Goal: Navigation & Orientation: Find specific page/section

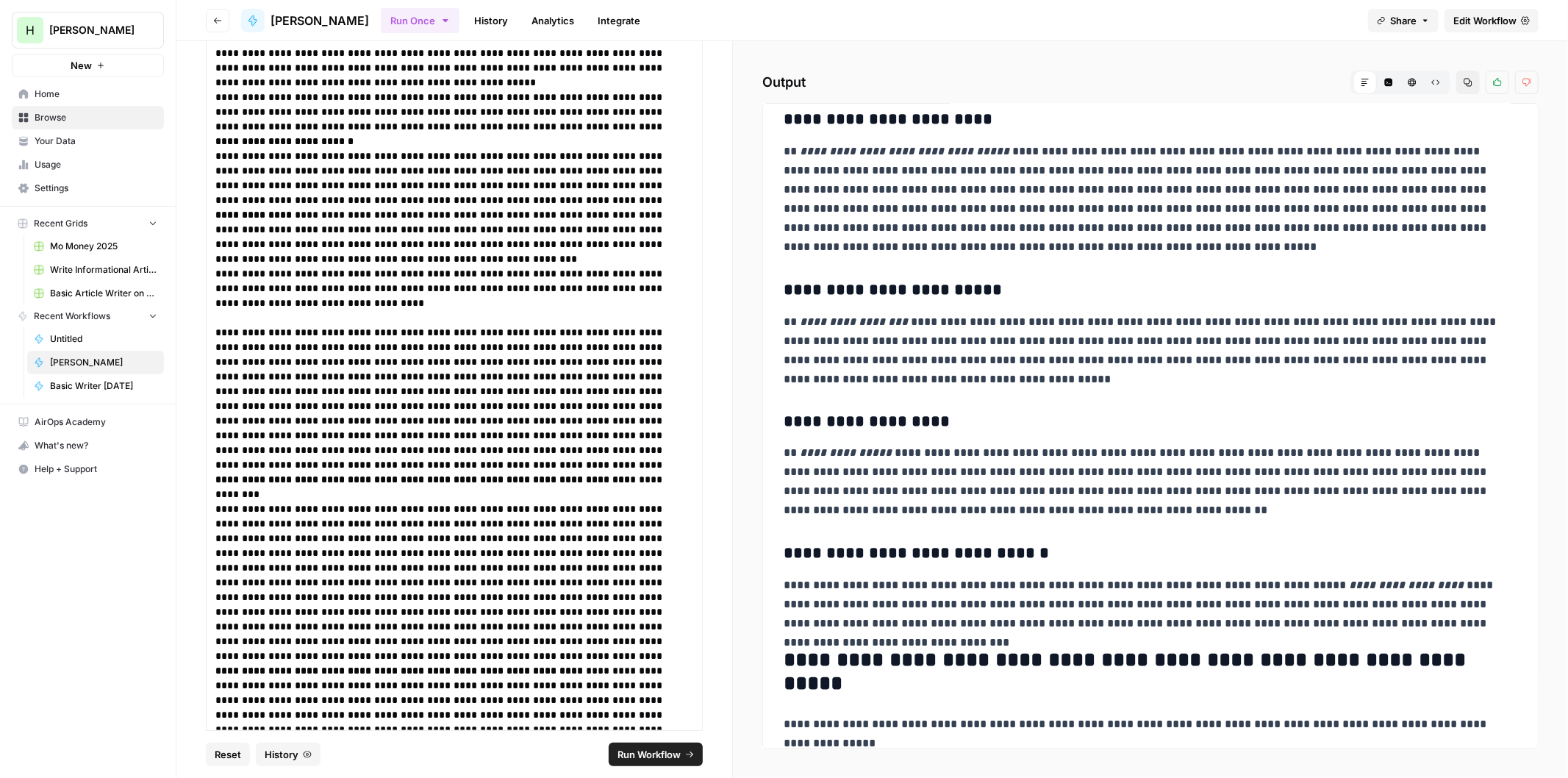
scroll to position [3922, 0]
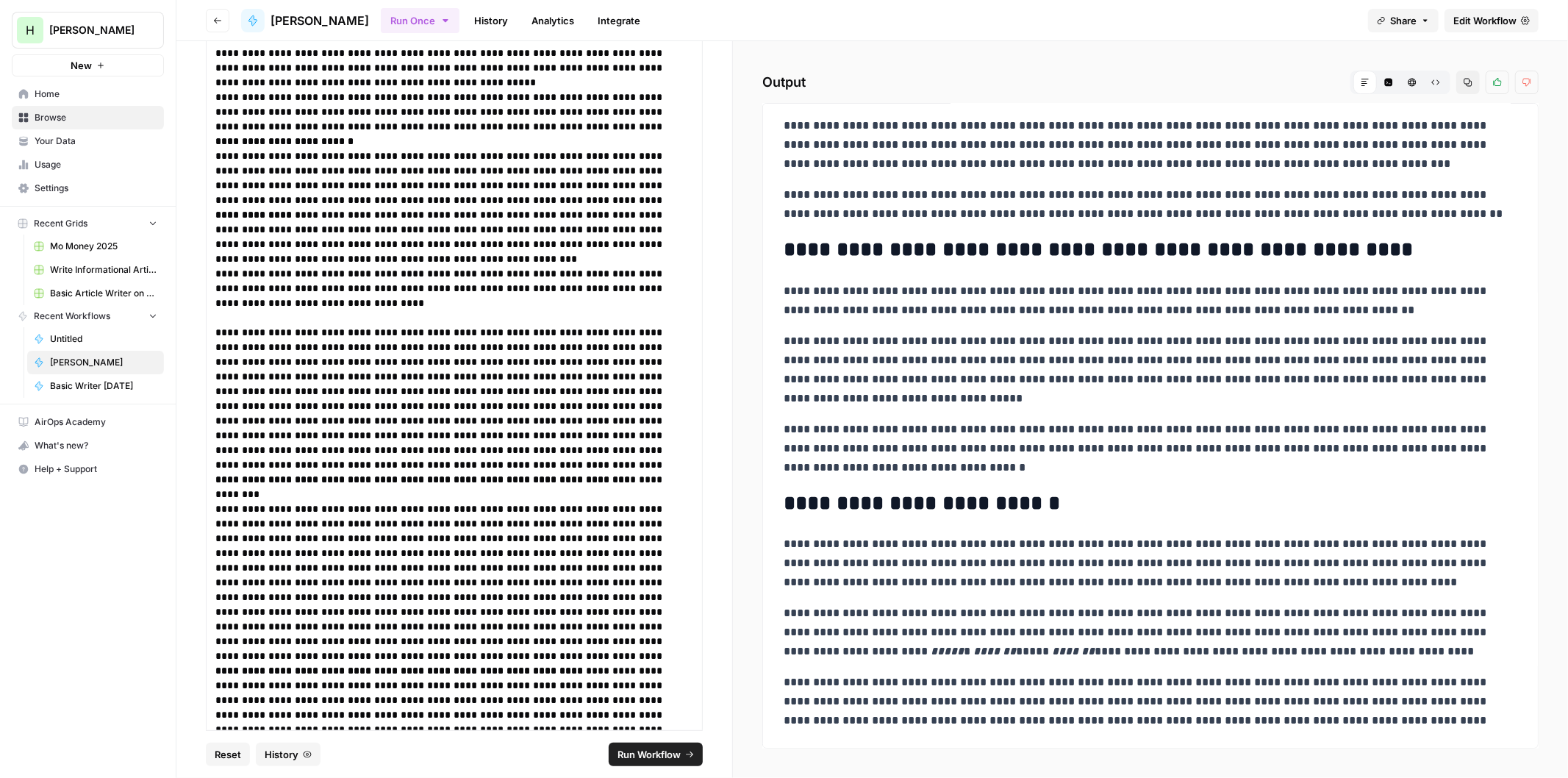
drag, startPoint x: 1009, startPoint y: 420, endPoint x: 1004, endPoint y: 488, distance: 68.2
drag, startPoint x: 1003, startPoint y: 483, endPoint x: 1001, endPoint y: 508, distance: 25.1
drag, startPoint x: 888, startPoint y: 677, endPoint x: 975, endPoint y: 277, distance: 409.4
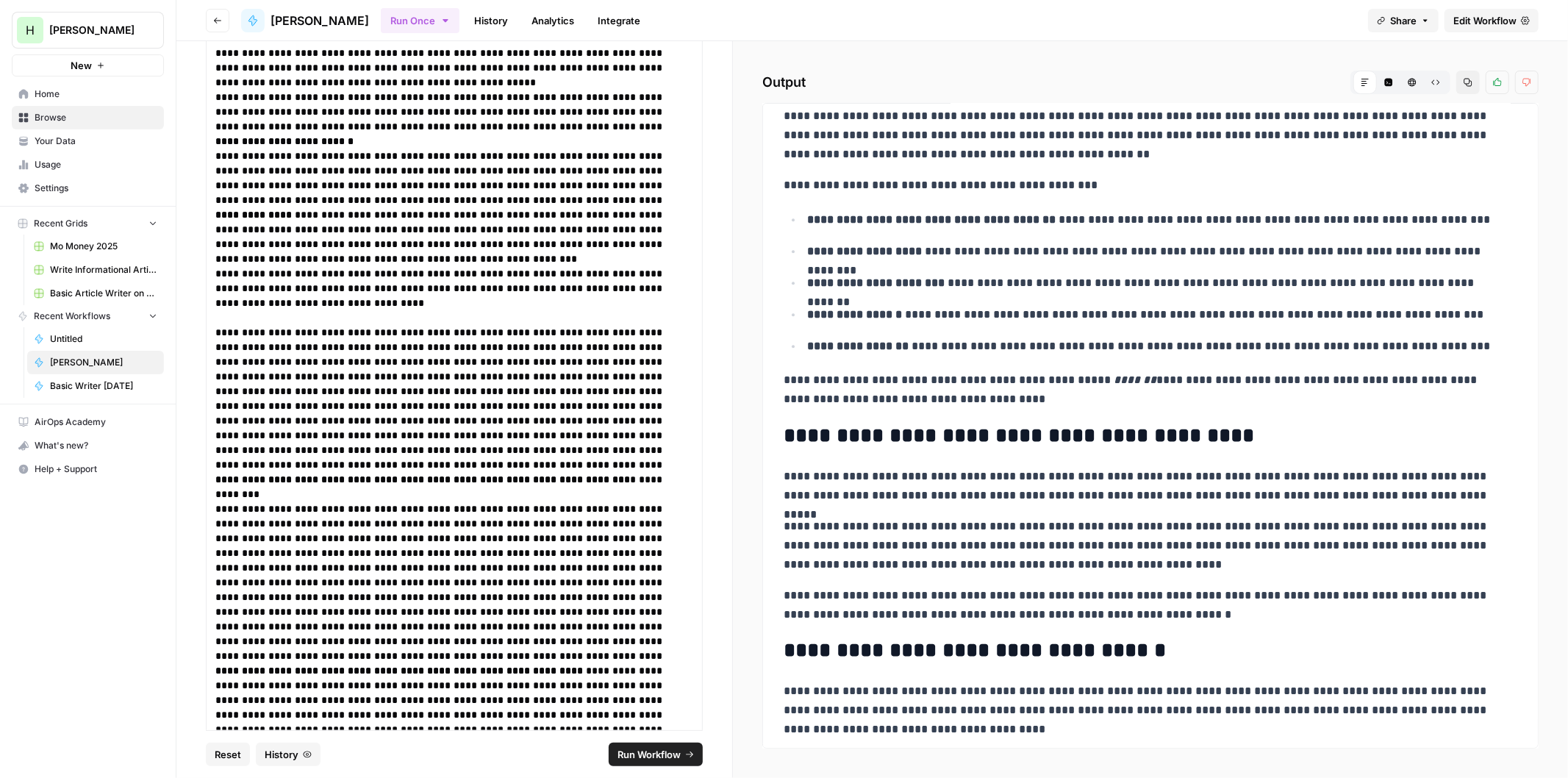
scroll to position [0, 0]
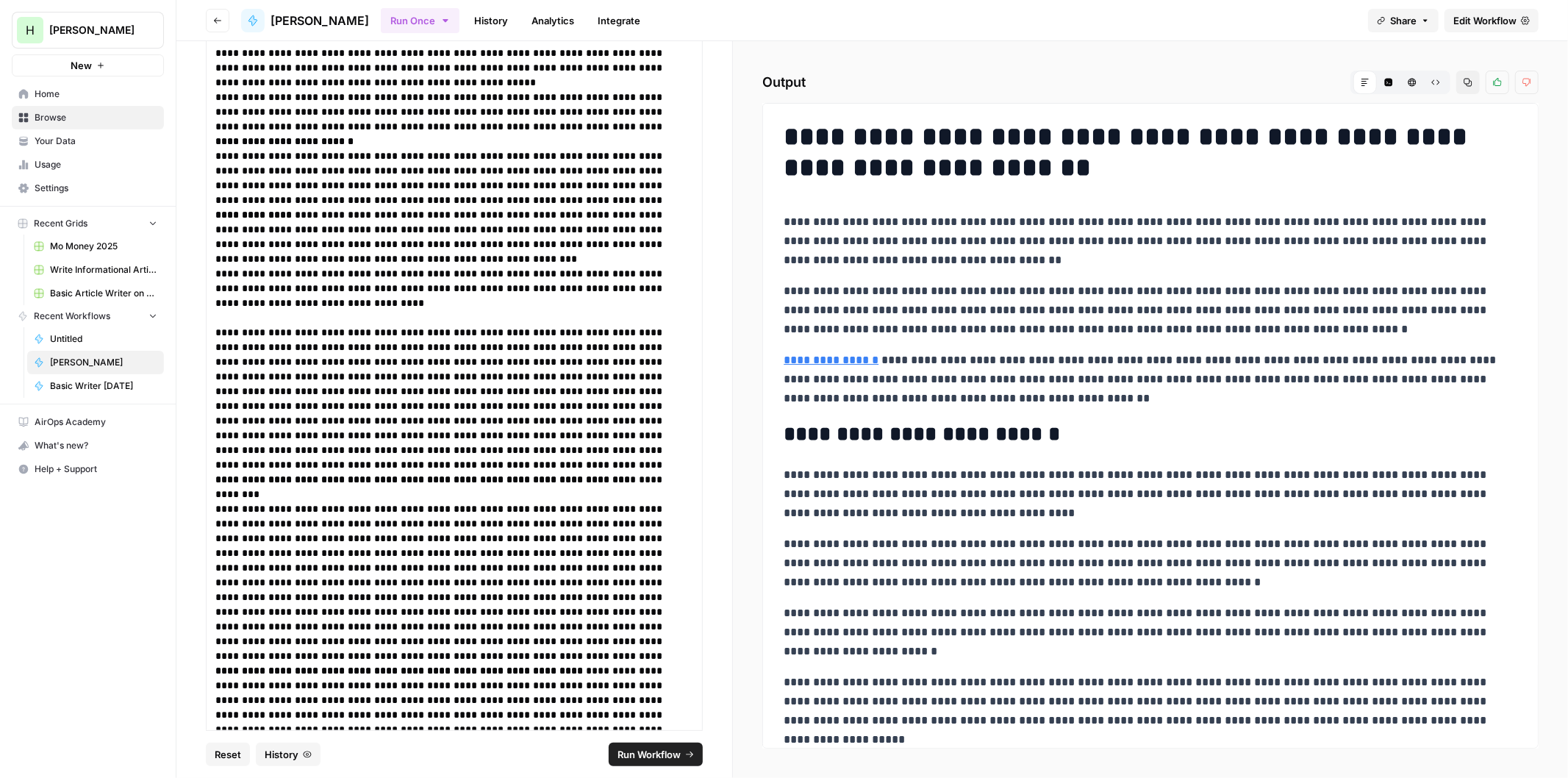
drag, startPoint x: 1008, startPoint y: 306, endPoint x: 1019, endPoint y: 145, distance: 161.4
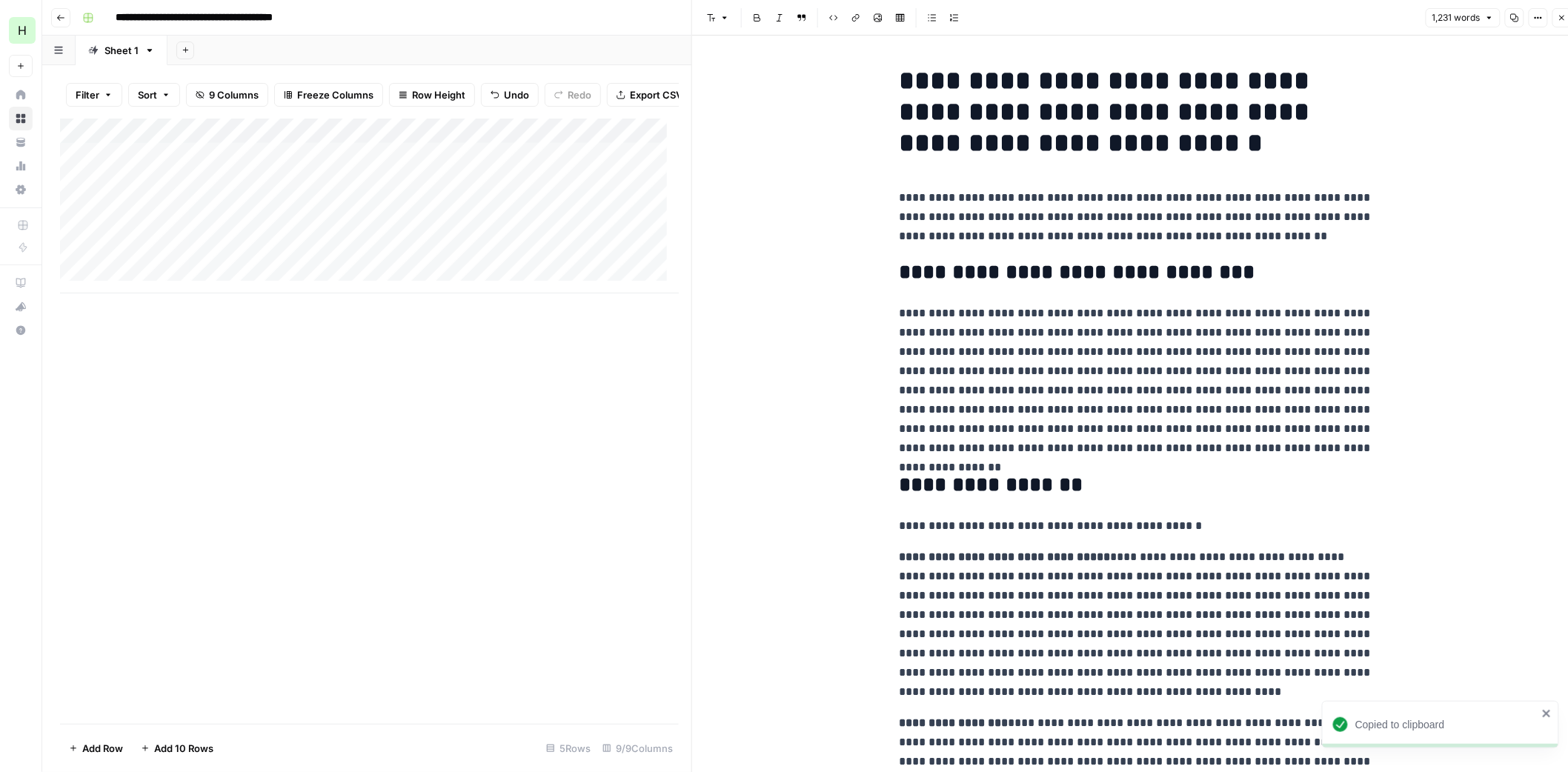
scroll to position [343, 0]
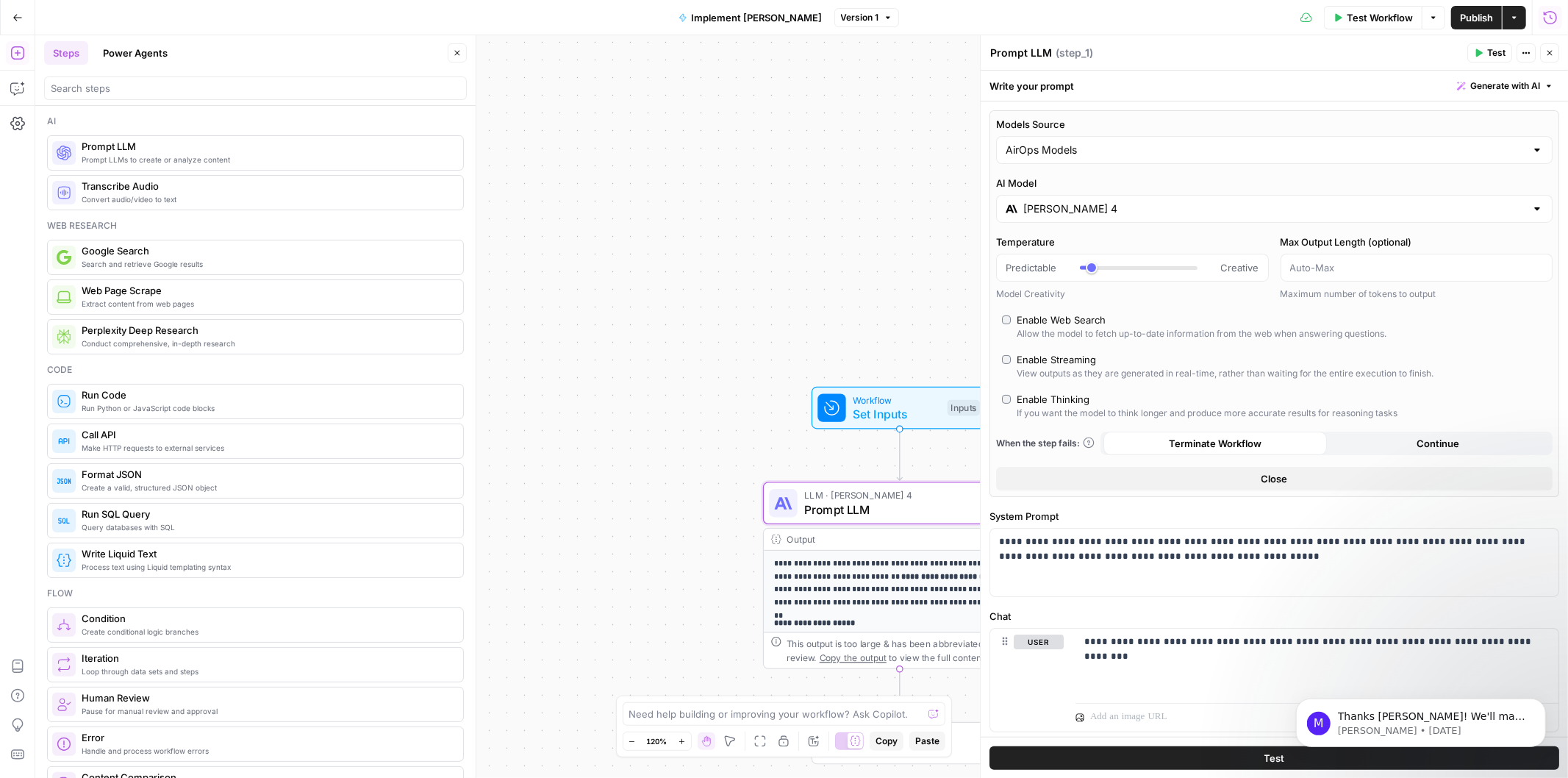
scroll to position [497, 0]
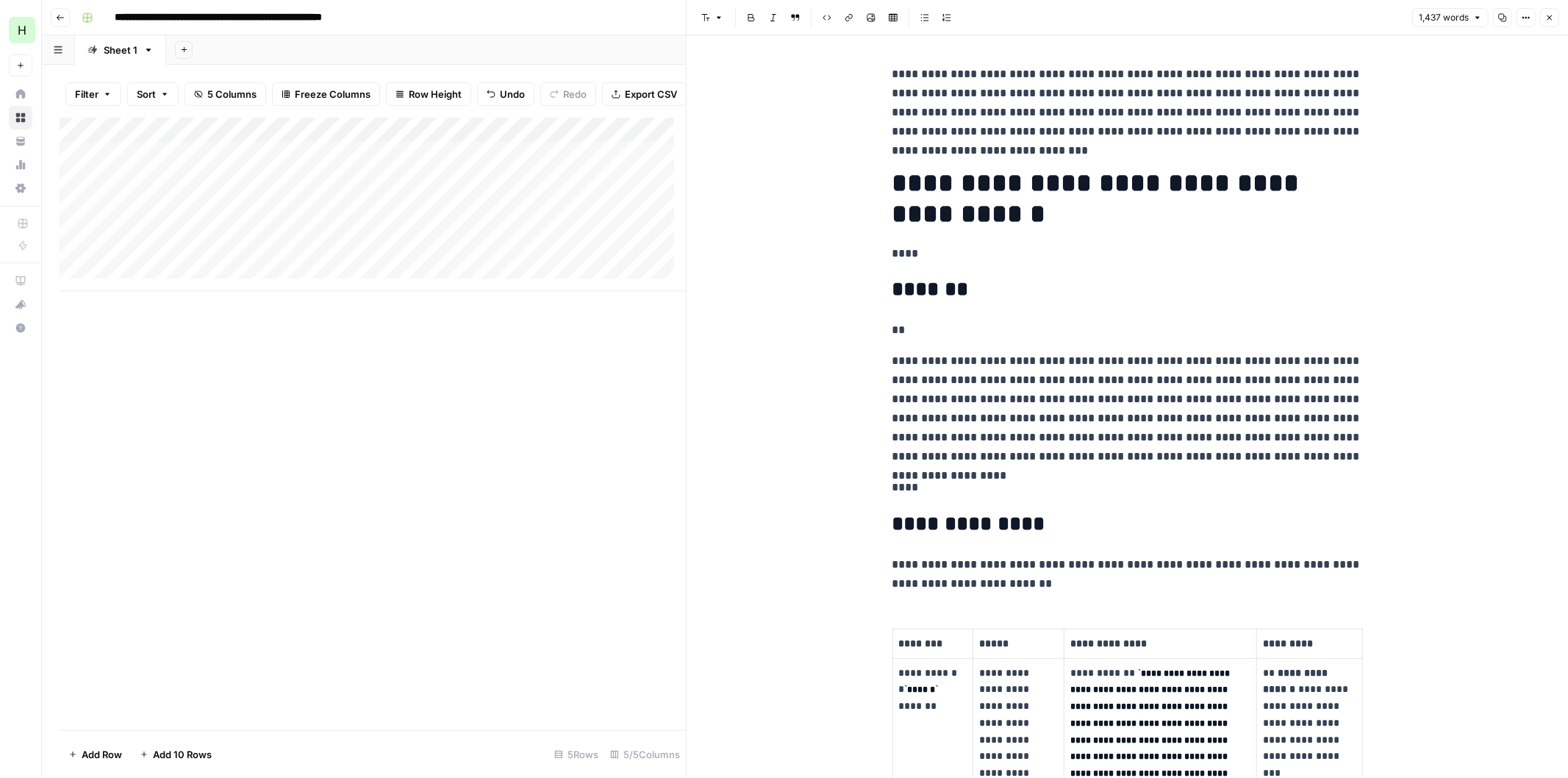
scroll to position [6862, 0]
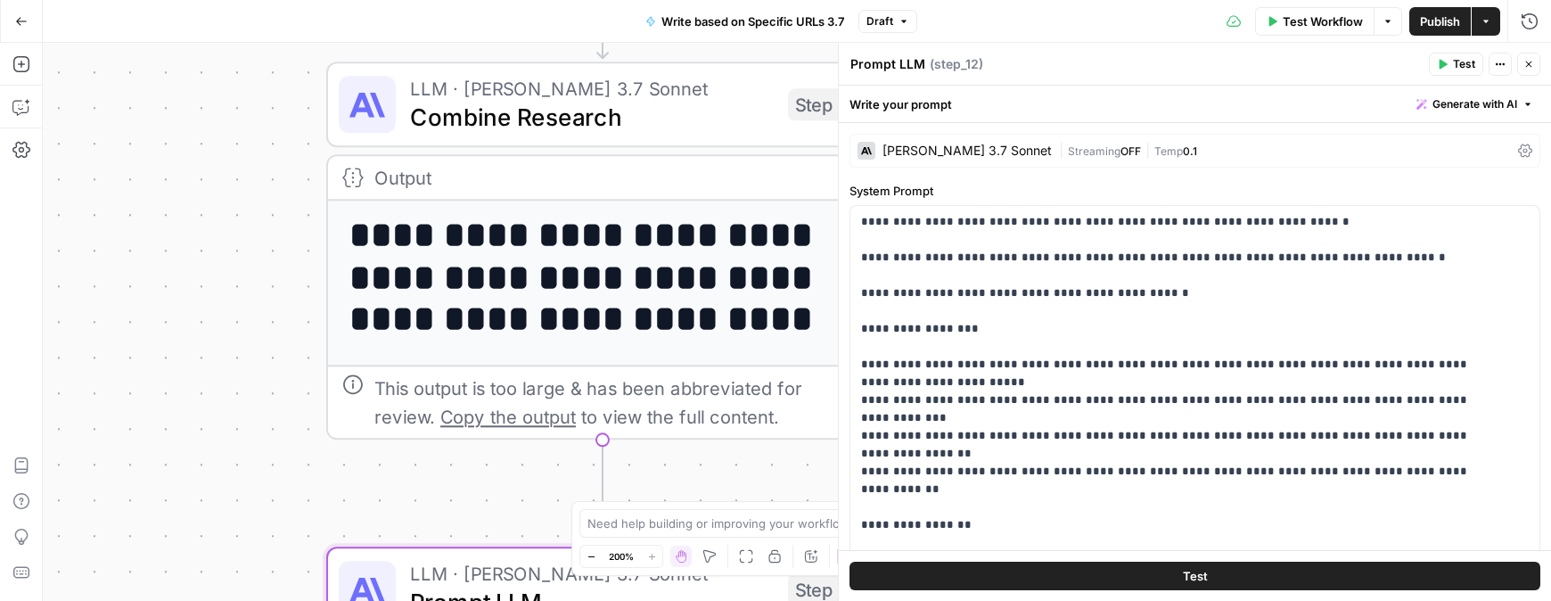
scroll to position [176, 0]
